Goal: Information Seeking & Learning: Learn about a topic

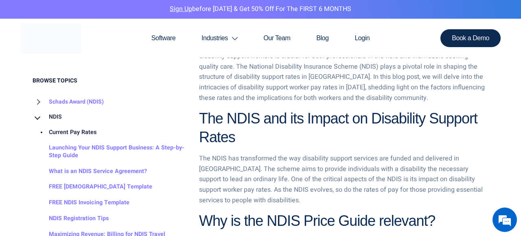
scroll to position [423, 0]
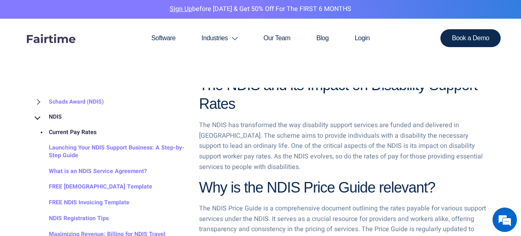
click at [71, 133] on link "Current Pay Rates" at bounding box center [65, 133] width 64 height 16
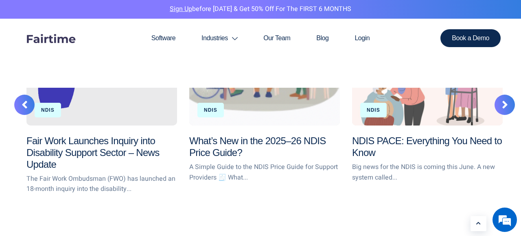
scroll to position [1514, 0]
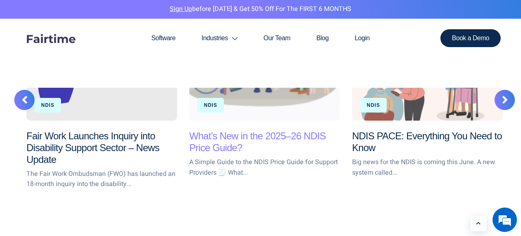
click at [227, 131] on link "What’s New in the 2025–26 NDIS Price Guide?" at bounding box center [257, 142] width 136 height 23
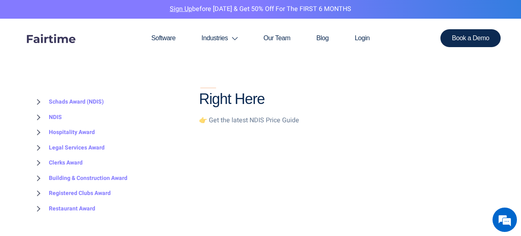
scroll to position [1498, 0]
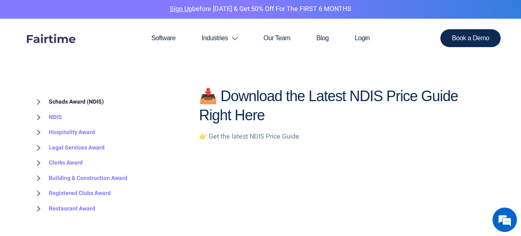
click at [73, 97] on link "Schads Award (NDIS)" at bounding box center [68, 101] width 71 height 15
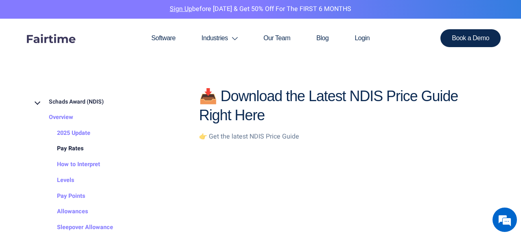
click at [70, 146] on link "Pay Rates" at bounding box center [62, 149] width 43 height 16
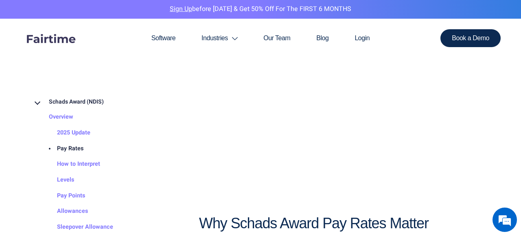
scroll to position [1807, 0]
